Goal: Task Accomplishment & Management: Use online tool/utility

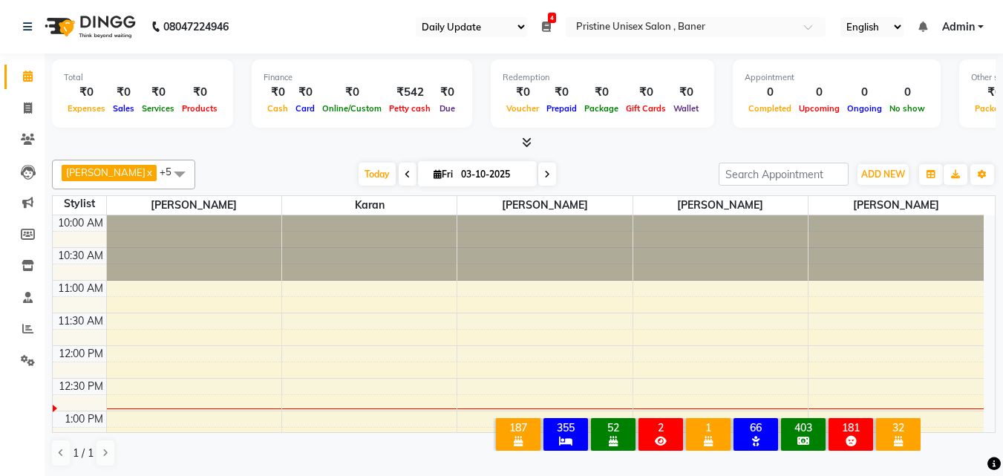
select select "110"
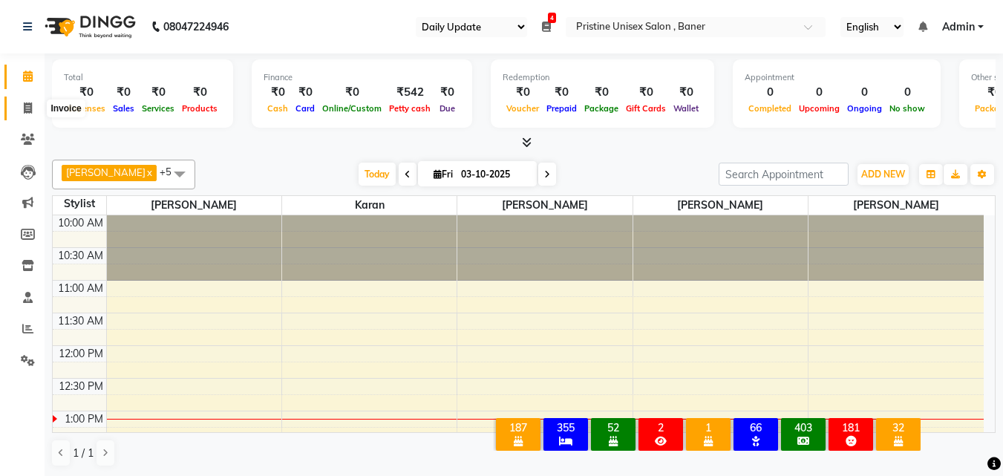
click at [24, 109] on icon at bounding box center [28, 107] width 8 height 11
select select "6610"
select select "service"
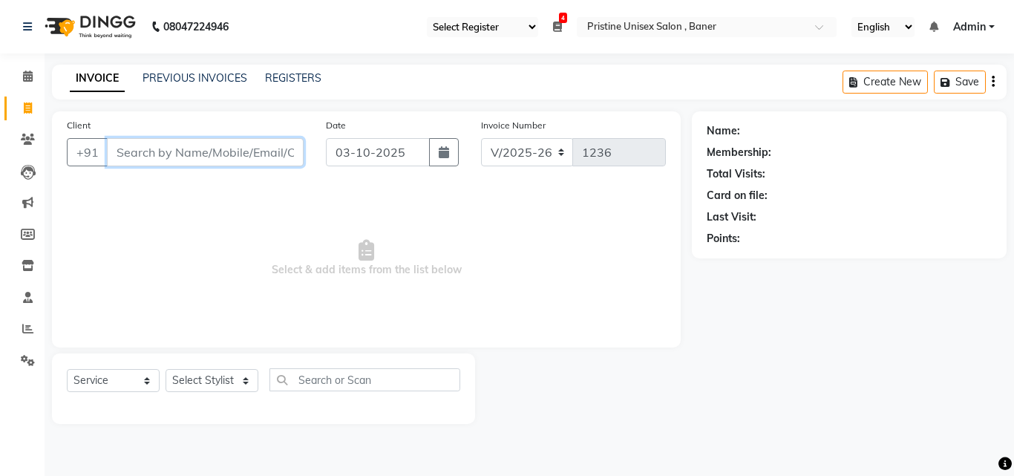
click at [212, 160] on input "Client" at bounding box center [205, 152] width 197 height 28
click at [197, 157] on input "Client" at bounding box center [205, 152] width 197 height 28
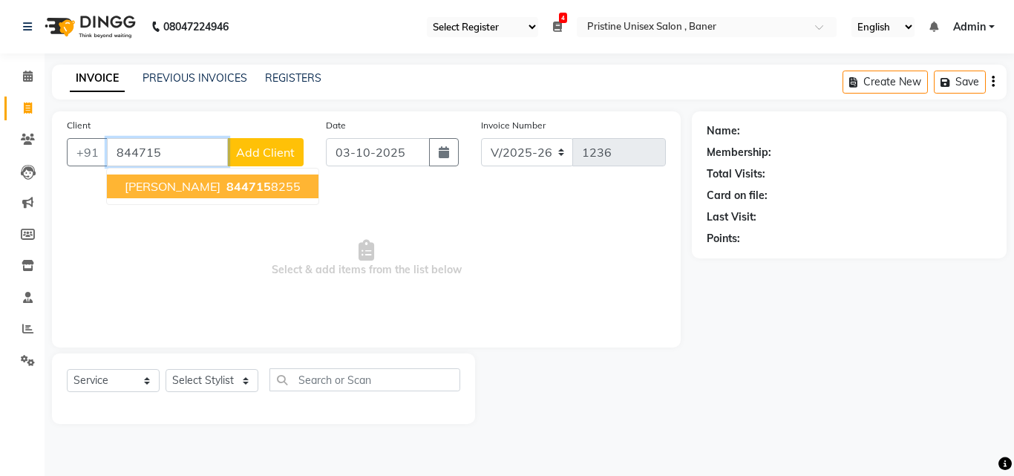
click at [226, 187] on span "844715" at bounding box center [248, 186] width 45 height 15
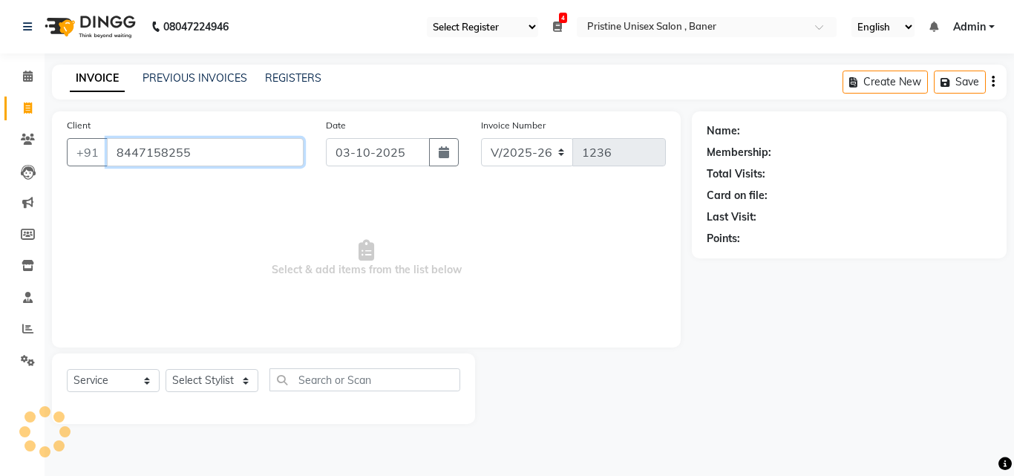
type input "8447158255"
select select "1: Object"
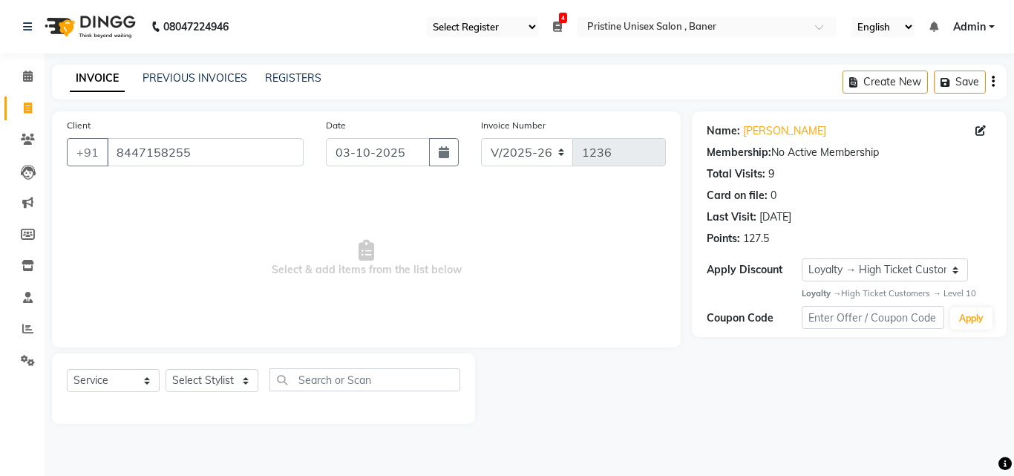
drag, startPoint x: 413, startPoint y: 321, endPoint x: 642, endPoint y: 401, distance: 242.7
click at [642, 401] on div at bounding box center [583, 388] width 217 height 71
click at [337, 274] on span "Select & add items from the list below" at bounding box center [366, 258] width 599 height 148
click at [241, 380] on select "Select Stylist [PERSON_NAME] [PERSON_NAME] Karan [PERSON_NAME] Mohd [PERSON_NAM…" at bounding box center [212, 380] width 93 height 23
select select "50947"
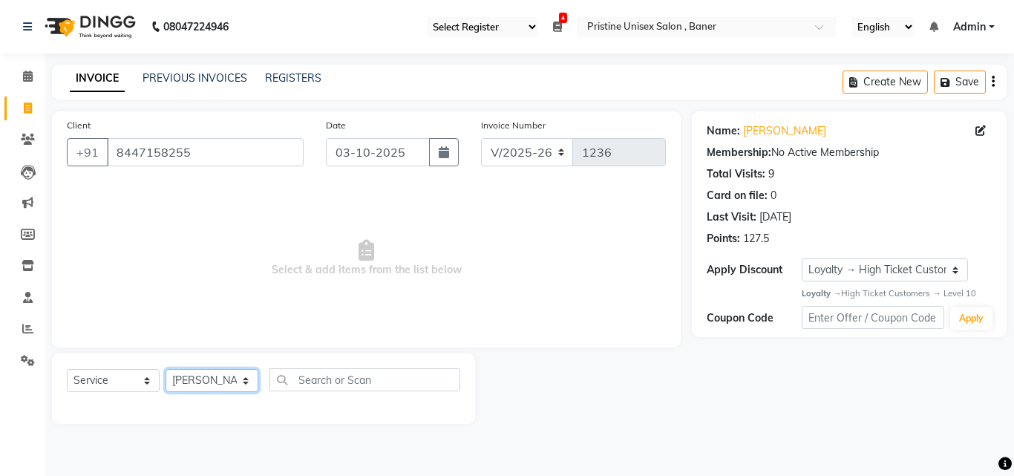
click at [166, 369] on select "Select Stylist [PERSON_NAME] [PERSON_NAME] Karan [PERSON_NAME] Mohd [PERSON_NAM…" at bounding box center [212, 380] width 93 height 23
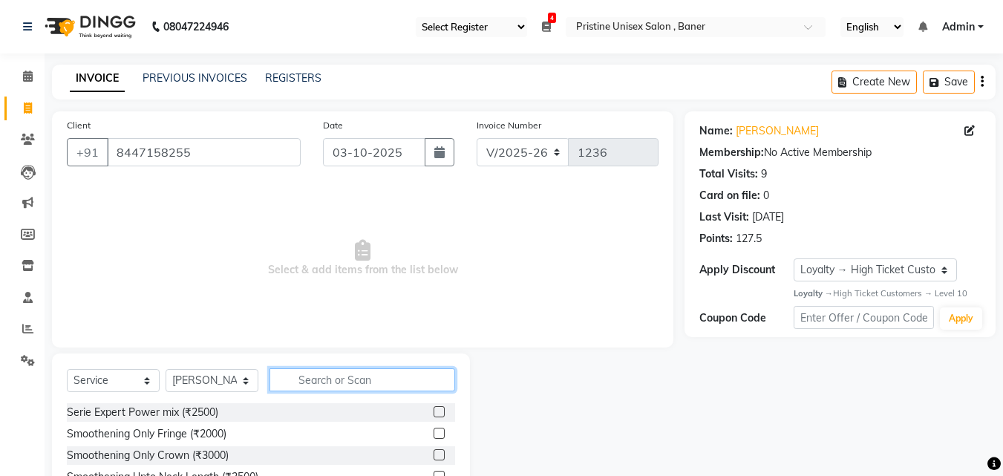
click at [345, 385] on input "text" at bounding box center [362, 379] width 186 height 23
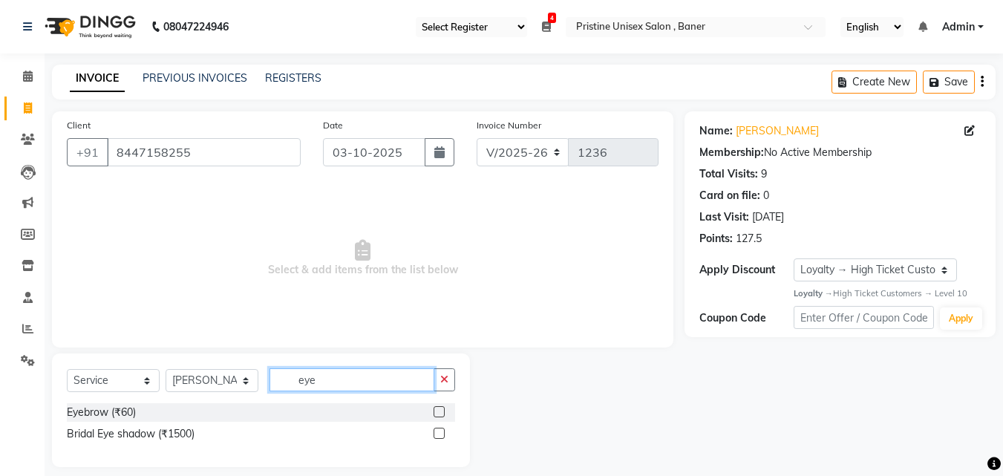
type input "eye"
click at [439, 406] on label at bounding box center [438, 411] width 11 height 11
click at [439, 408] on input "checkbox" at bounding box center [438, 413] width 10 height 10
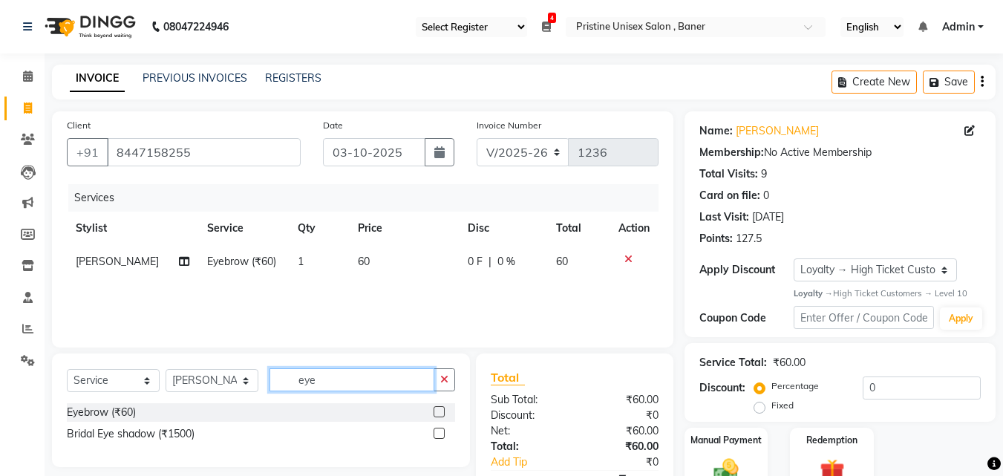
checkbox input "false"
click at [317, 375] on input "eye" at bounding box center [351, 379] width 165 height 23
type input "e"
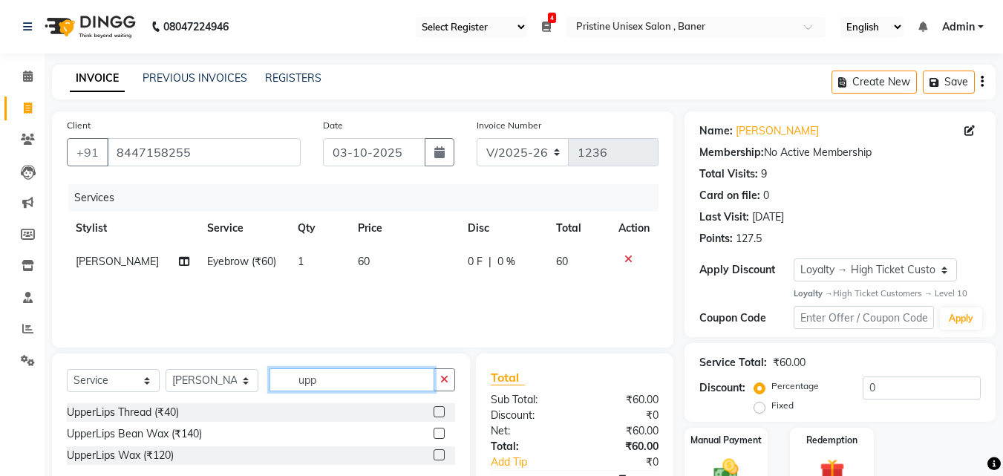
type input "upp"
click at [436, 412] on label at bounding box center [438, 411] width 11 height 11
click at [436, 412] on input "checkbox" at bounding box center [438, 413] width 10 height 10
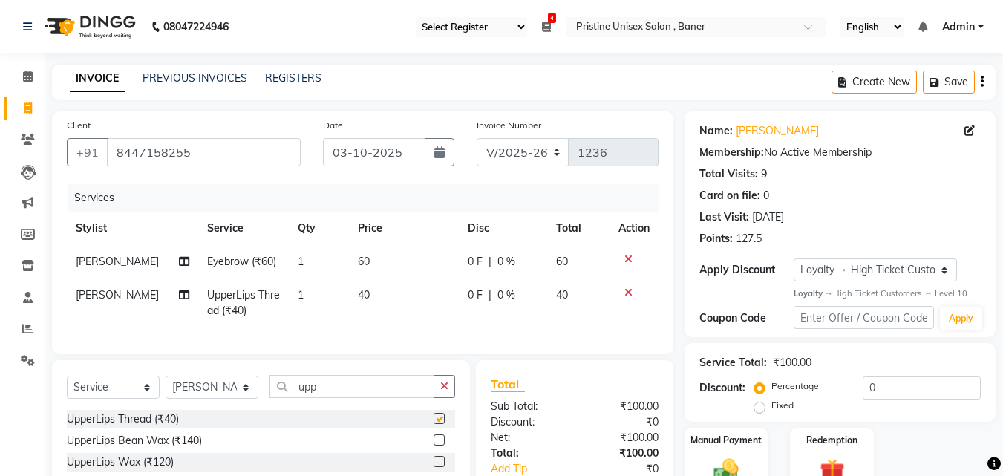
checkbox input "false"
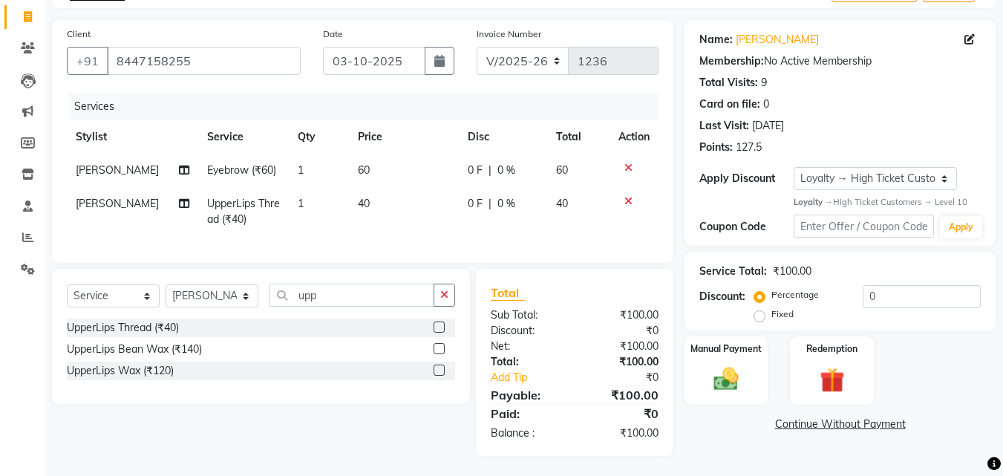
scroll to position [105, 0]
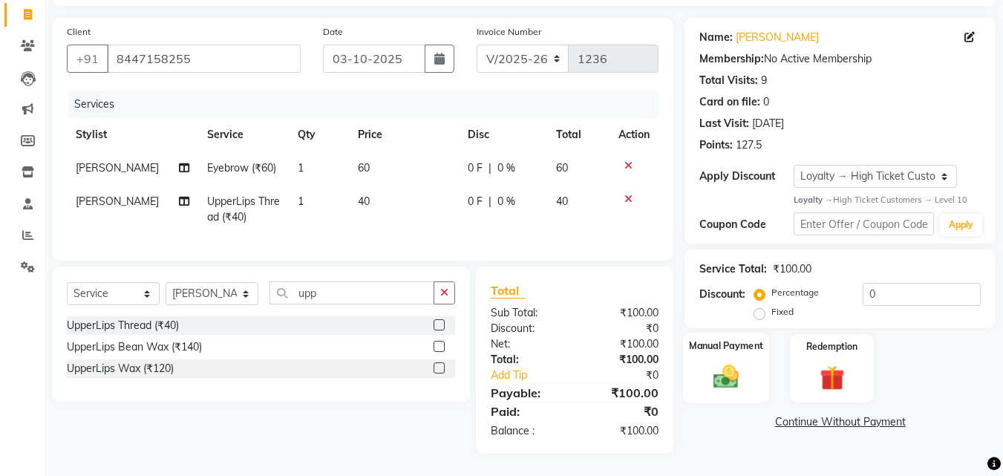
click at [731, 363] on img at bounding box center [726, 377] width 42 height 30
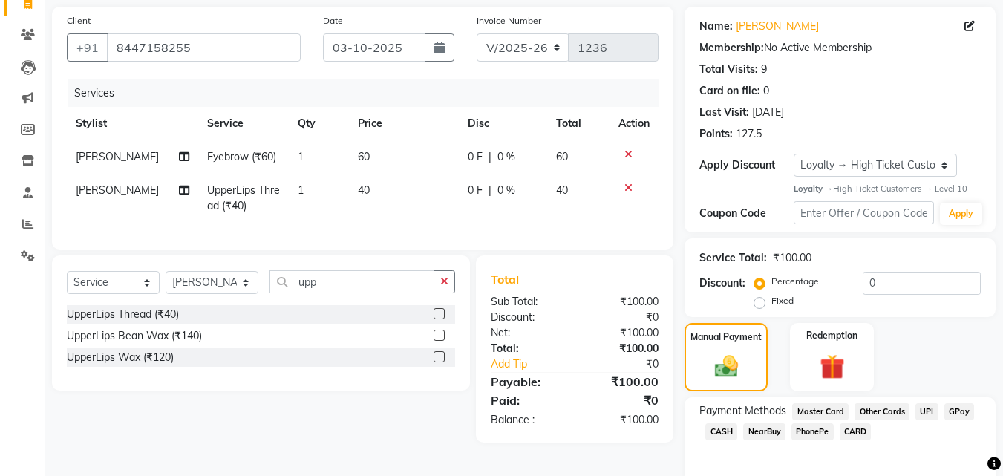
click at [952, 410] on span "GPay" at bounding box center [959, 411] width 30 height 17
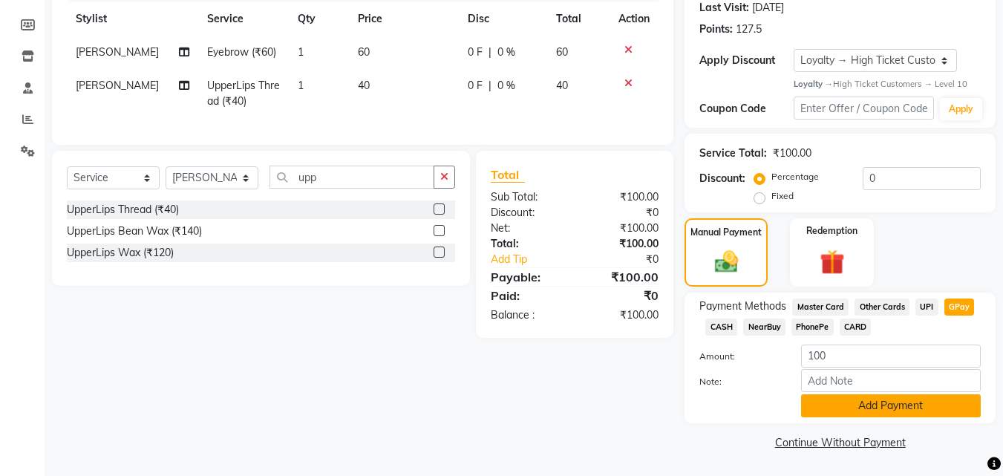
click at [912, 408] on button "Add Payment" at bounding box center [891, 405] width 180 height 23
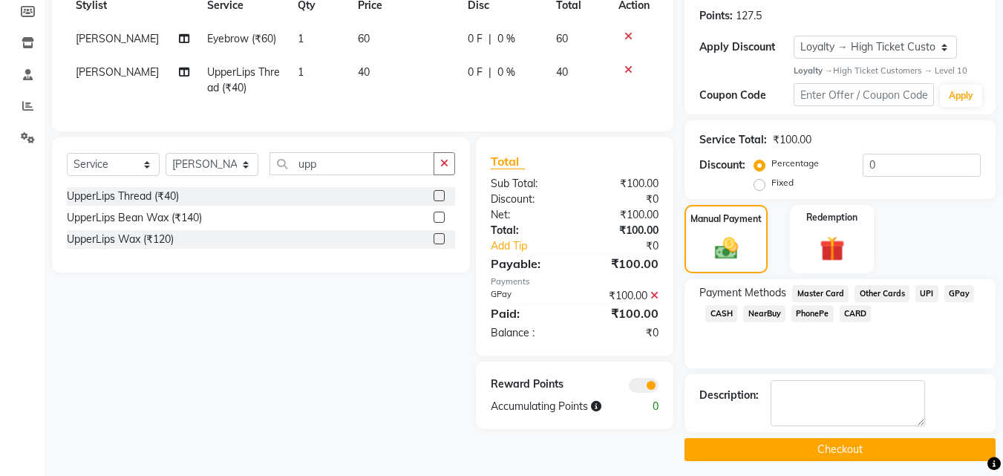
scroll to position [230, 0]
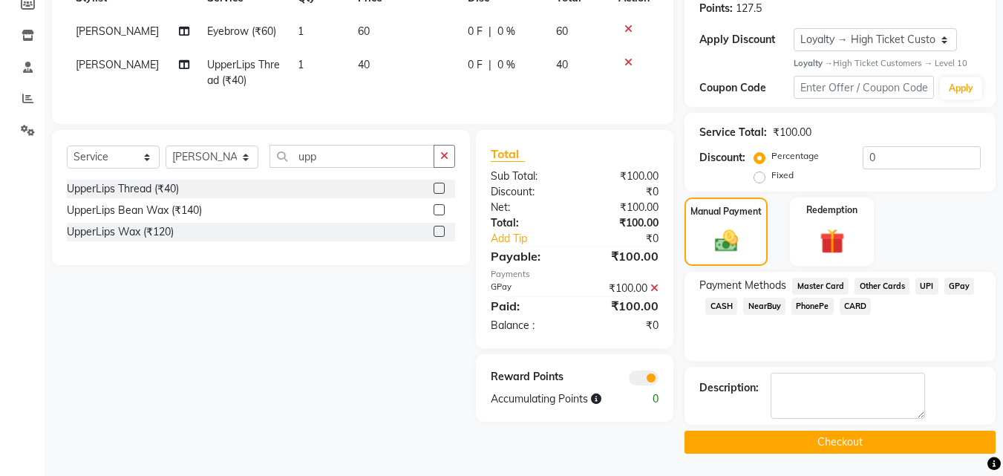
click at [891, 439] on button "Checkout" at bounding box center [839, 442] width 311 height 23
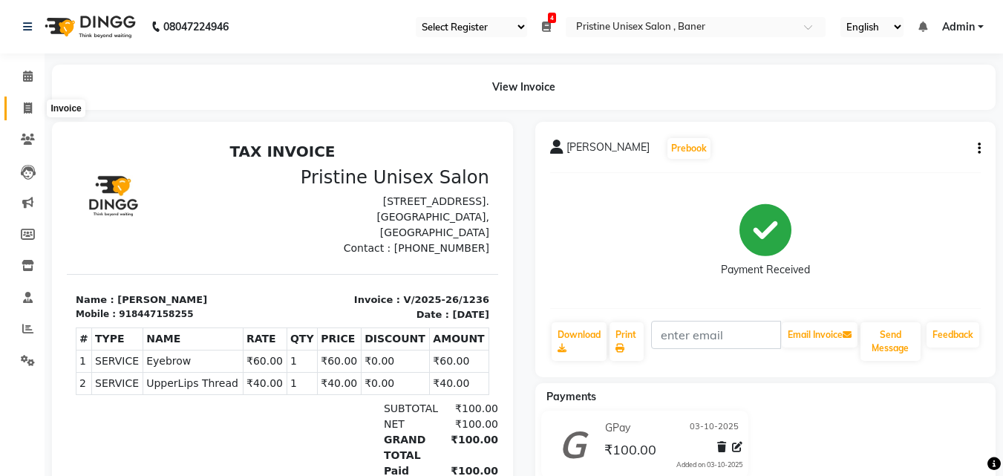
click at [24, 105] on icon at bounding box center [28, 107] width 8 height 11
select select "6610"
select select "service"
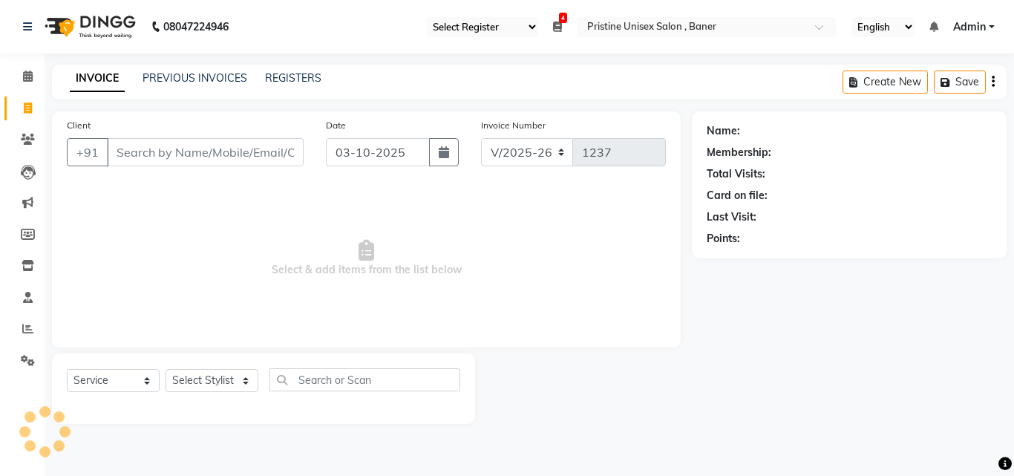
click at [626, 298] on span "Select & add items from the list below" at bounding box center [366, 258] width 599 height 148
